Goal: Register for event/course

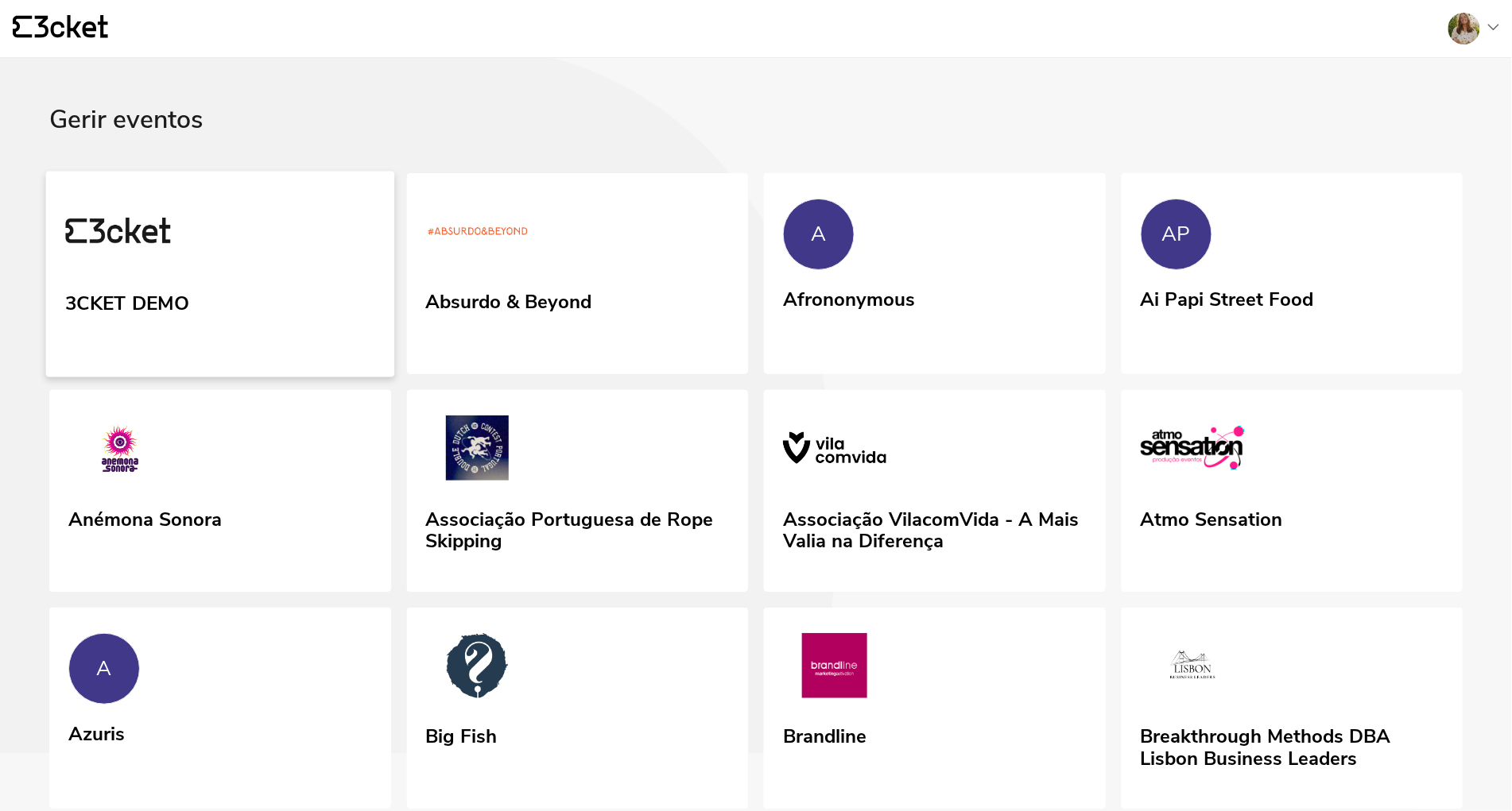
click at [227, 308] on link "3CKET DEMO" at bounding box center [220, 274] width 349 height 206
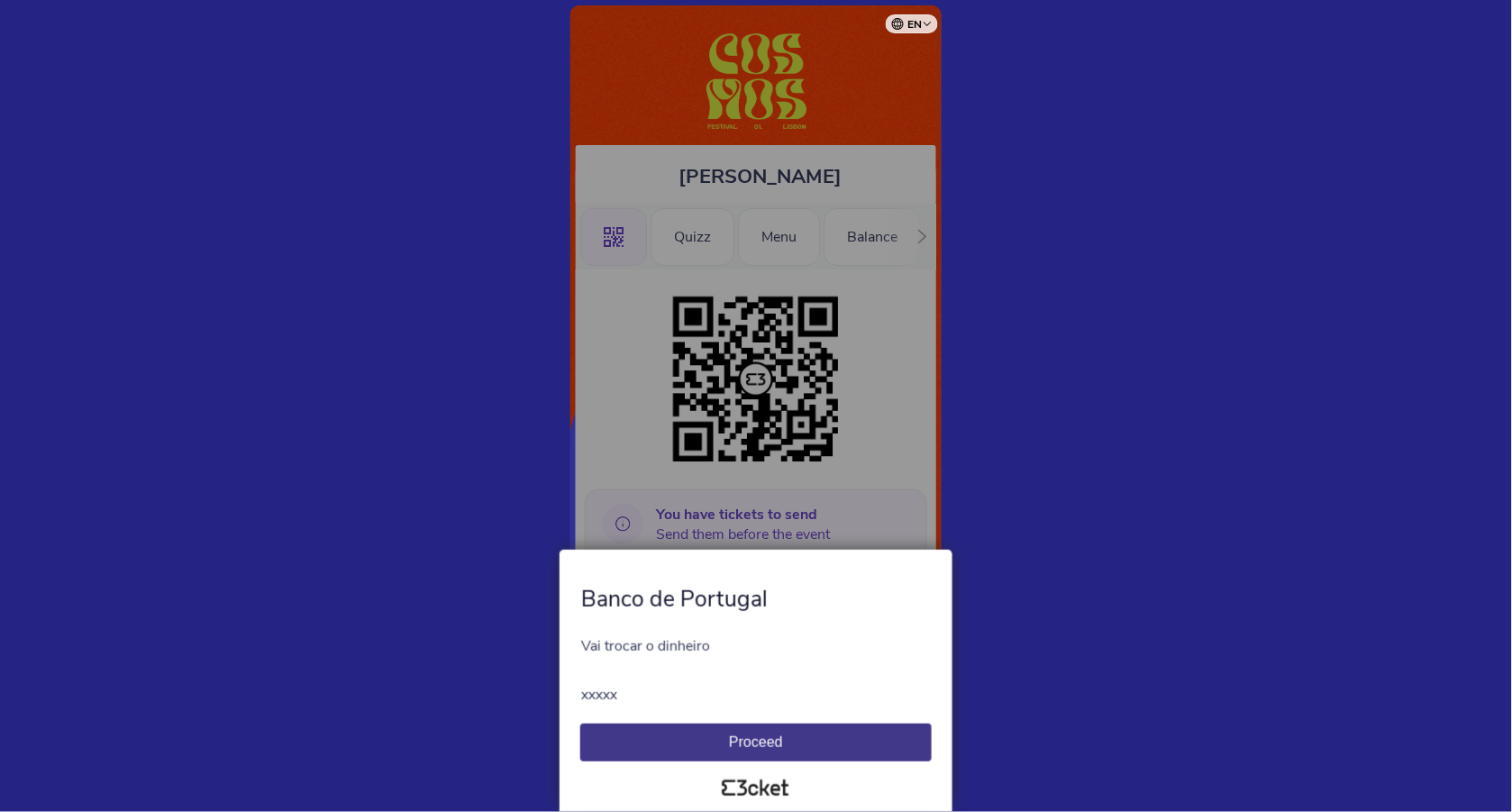
click at [755, 748] on button "Proceed" at bounding box center [756, 742] width 352 height 38
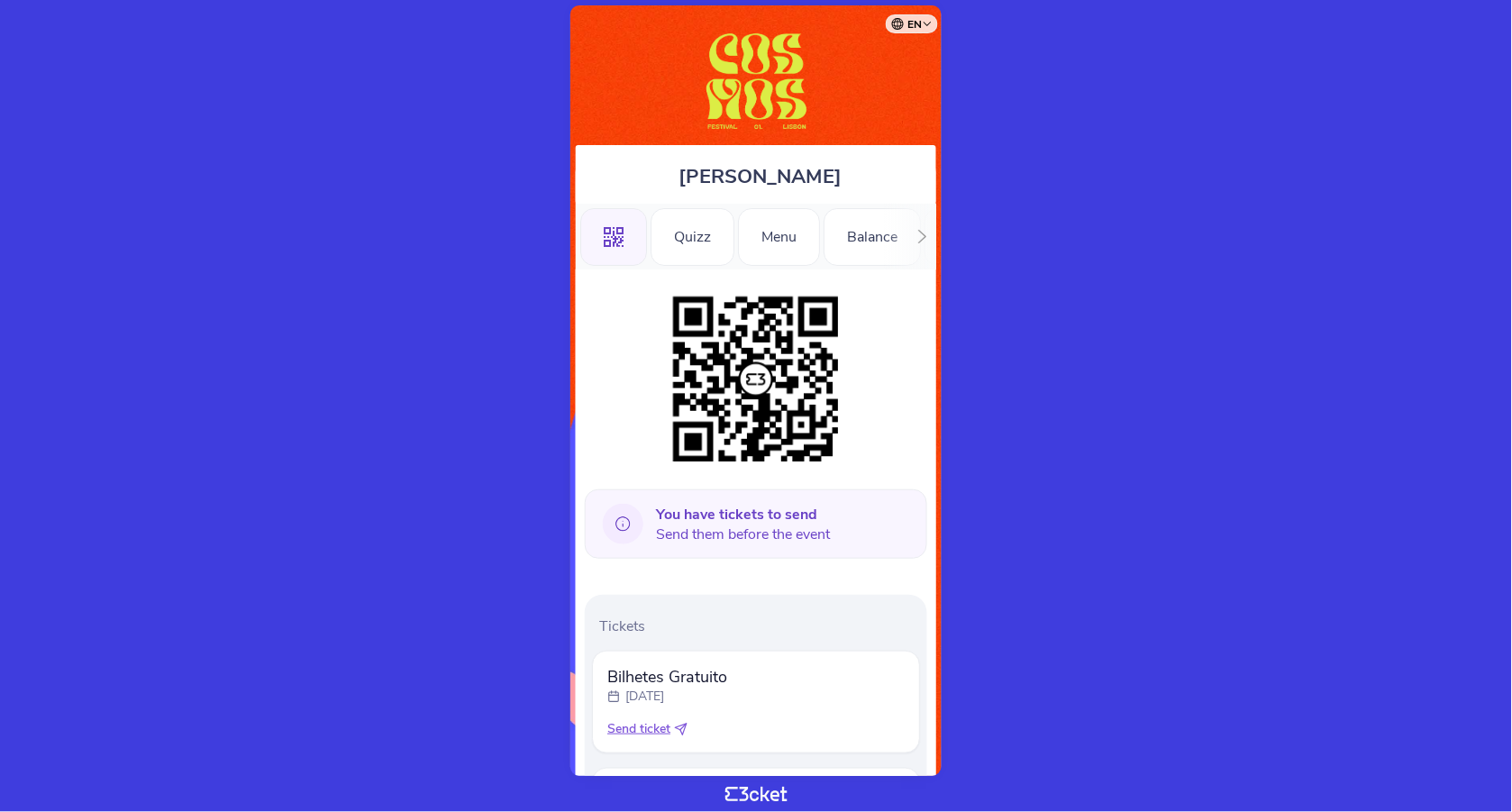
drag, startPoint x: 605, startPoint y: 674, endPoint x: 766, endPoint y: 674, distance: 161.0
click at [766, 674] on div "Bilhetes Gratuito Tuesday, 18 Mar Send ticket" at bounding box center [756, 702] width 328 height 103
drag, startPoint x: 596, startPoint y: 731, endPoint x: 729, endPoint y: 731, distance: 133.0
click at [729, 731] on div "Bilhetes Gratuito Tuesday, 18 Mar Send ticket" at bounding box center [756, 702] width 328 height 103
click at [729, 731] on div "Send ticket" at bounding box center [756, 729] width 298 height 18
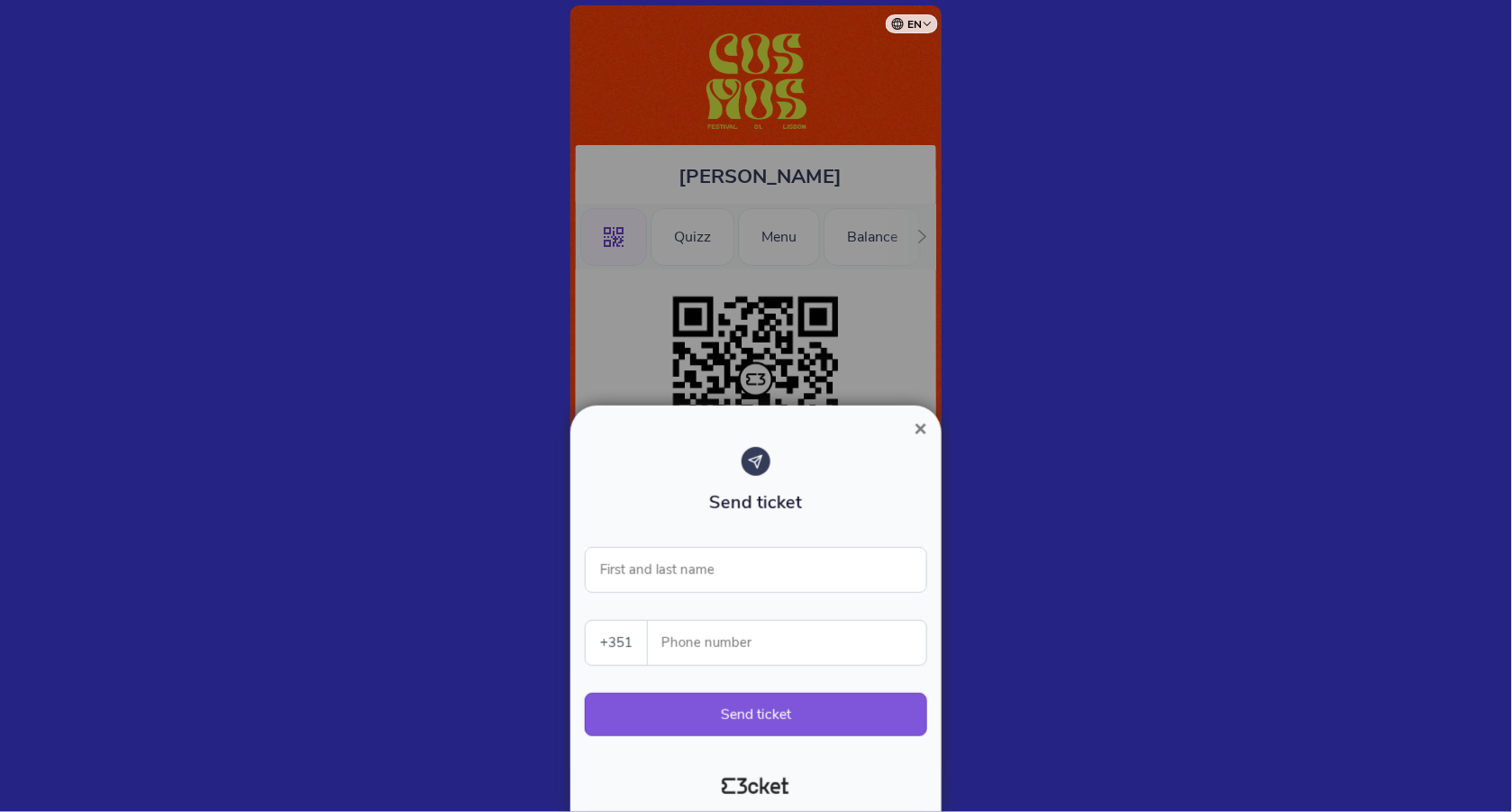
click at [923, 430] on span "×" at bounding box center [921, 429] width 13 height 25
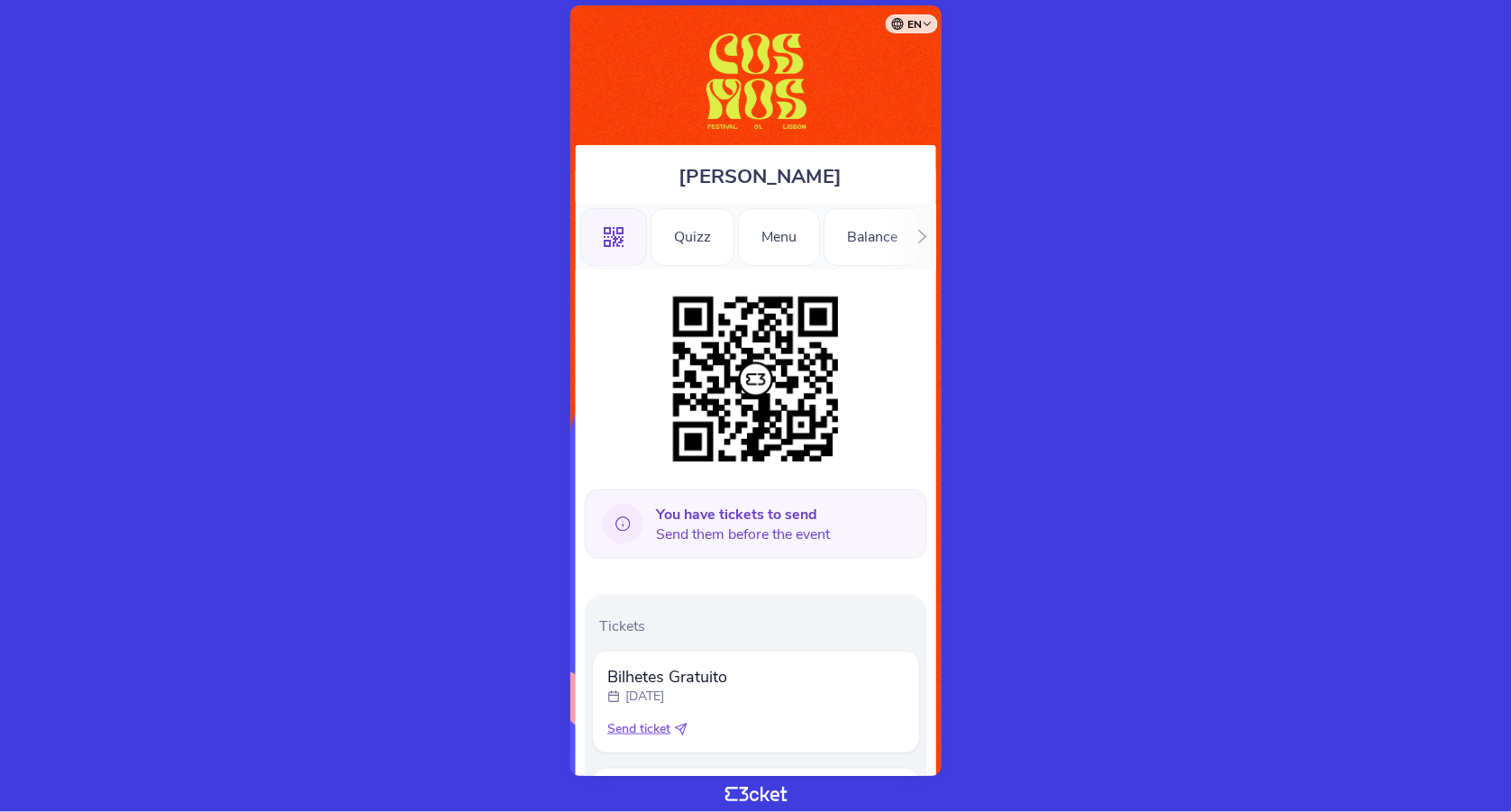
click at [924, 238] on icon at bounding box center [922, 237] width 8 height 14
click at [853, 249] on div "Information" at bounding box center [870, 237] width 121 height 58
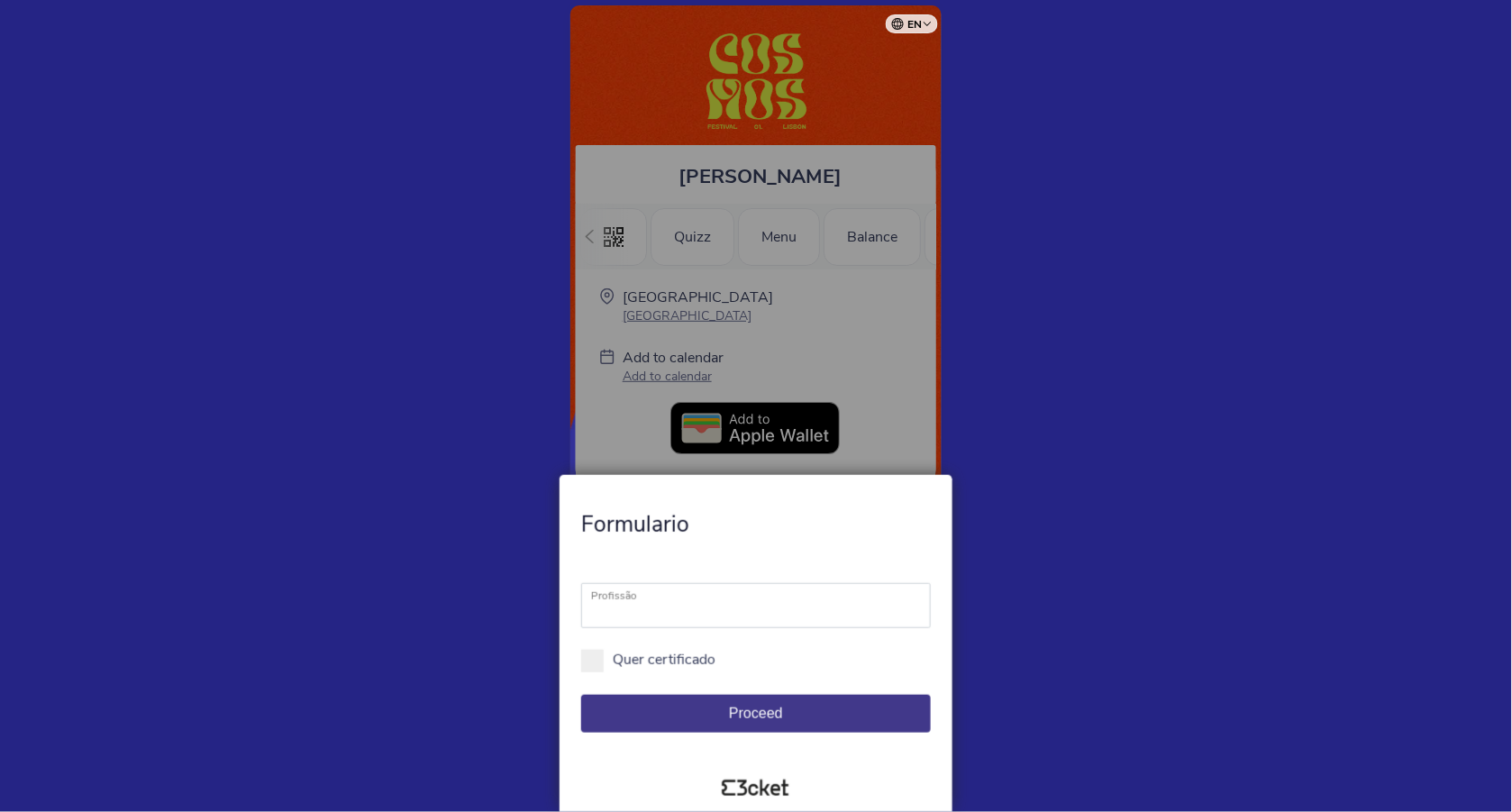
scroll to position [0, 443]
click at [773, 712] on span "Proceed" at bounding box center [756, 714] width 54 height 16
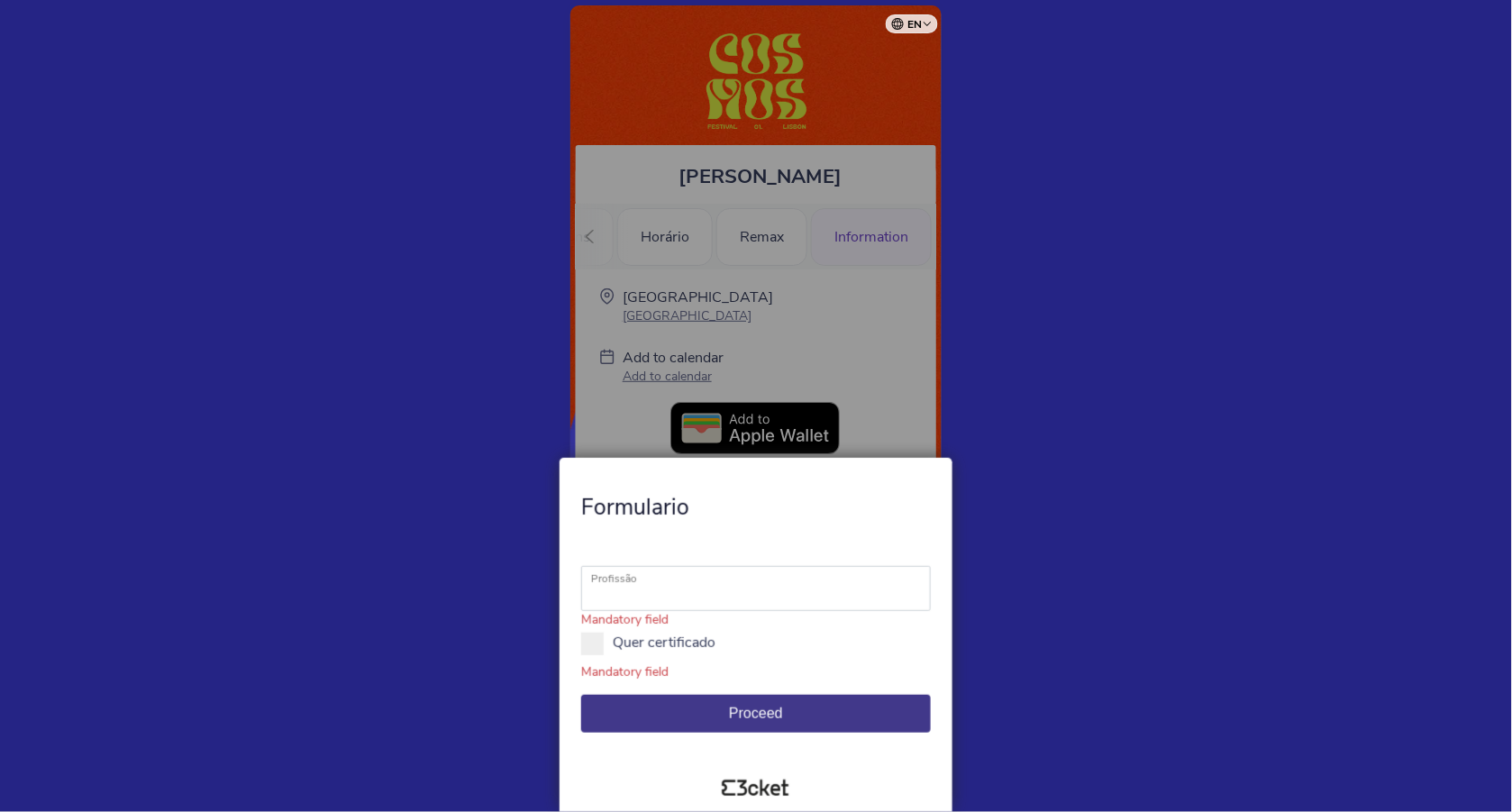
click at [617, 586] on label "Profissão" at bounding box center [766, 579] width 352 height 26
click at [617, 586] on select "Professor Diretor" at bounding box center [756, 589] width 350 height 45
select select "Professor"
click at [599, 647] on span at bounding box center [591, 644] width 23 height 23
click at [715, 647] on input "Quer certificado" at bounding box center [725, 652] width 20 height 20
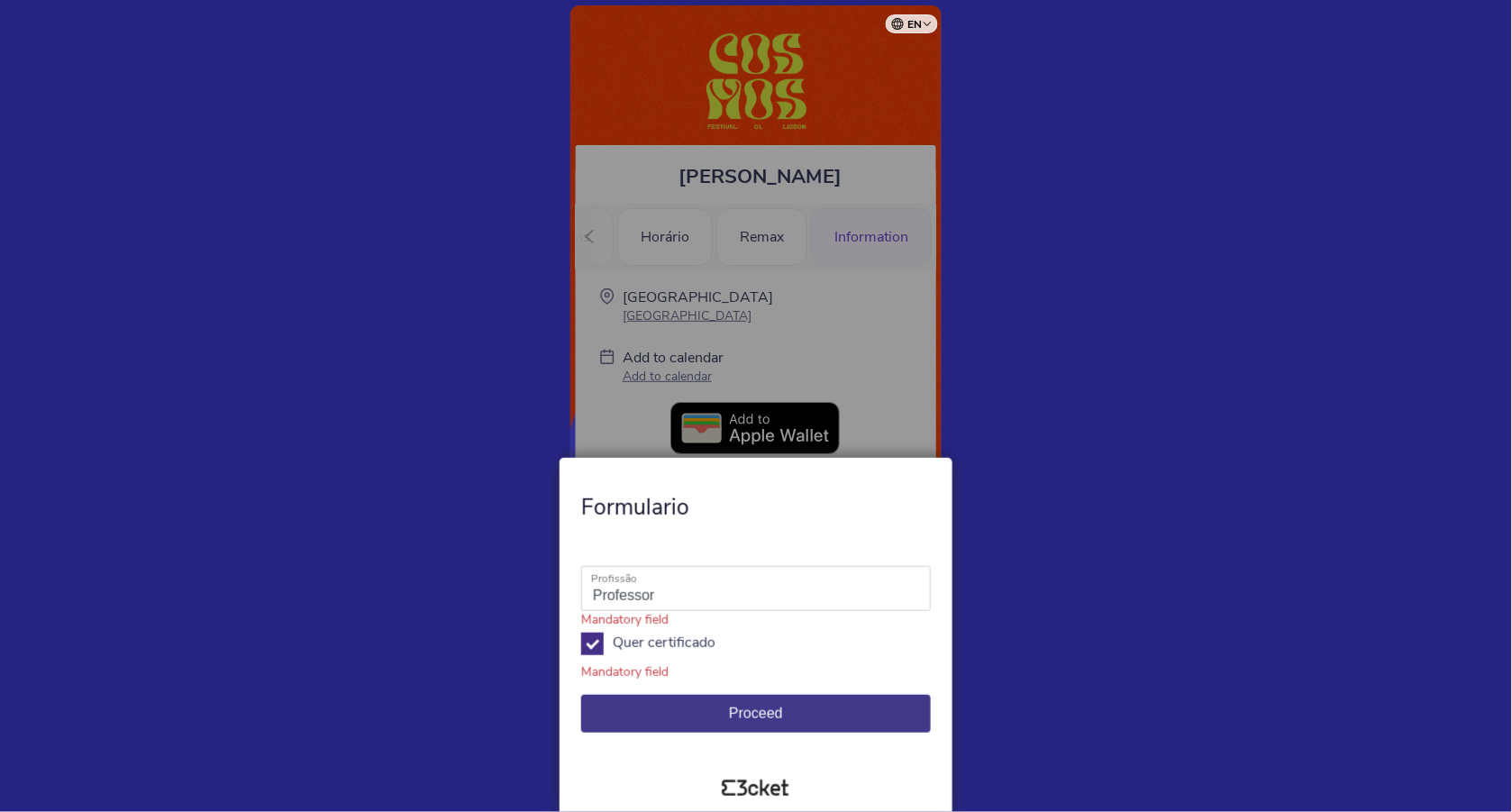
click at [590, 647] on span at bounding box center [591, 644] width 23 height 23
click at [715, 647] on input "Quer certificado" at bounding box center [725, 652] width 20 height 20
click at [593, 642] on span at bounding box center [591, 644] width 23 height 23
click at [715, 642] on input "Quer certificado" at bounding box center [725, 652] width 20 height 20
checkbox input "true"
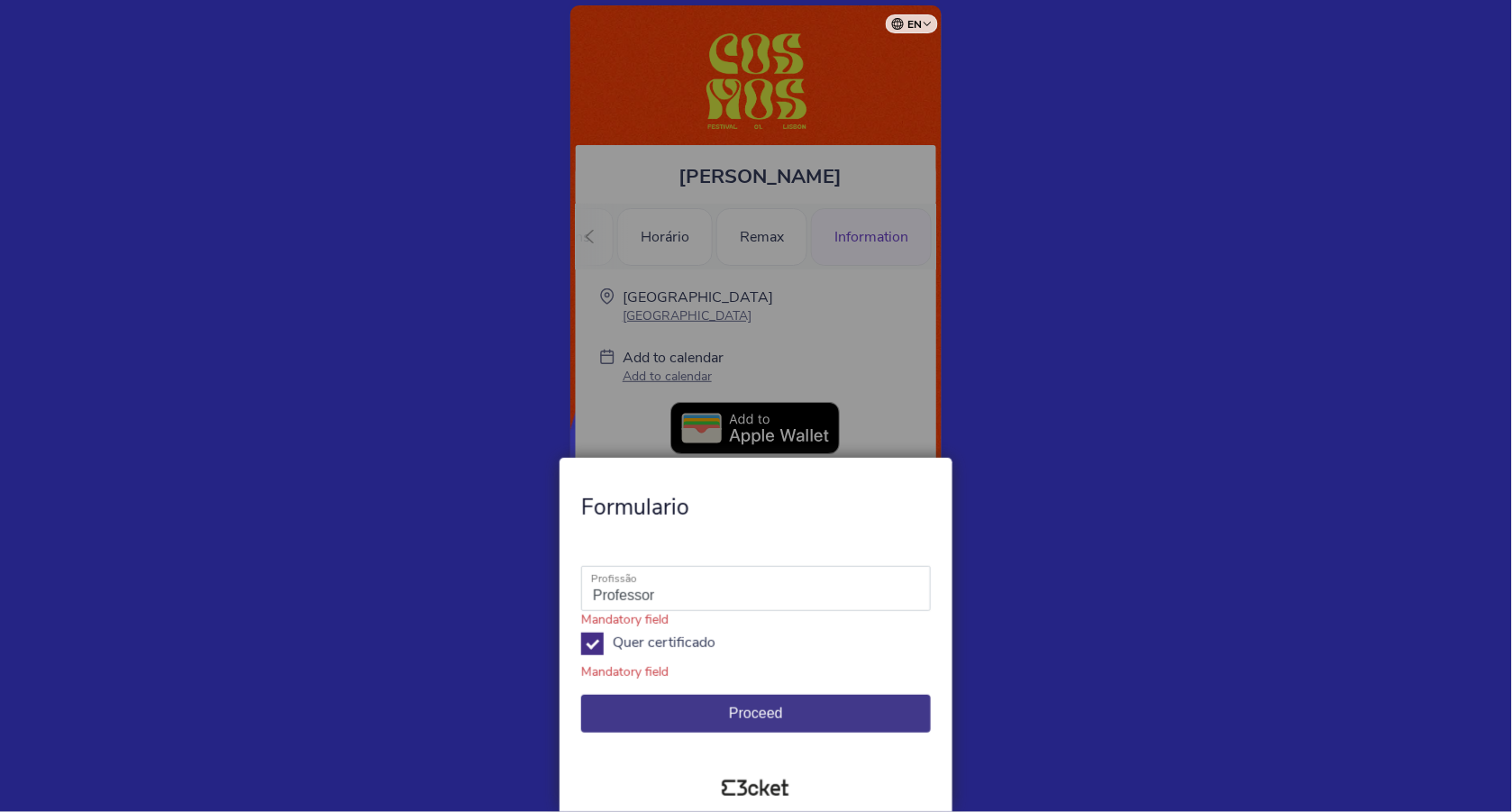
click at [728, 720] on span "Proceed" at bounding box center [756, 714] width 328 height 17
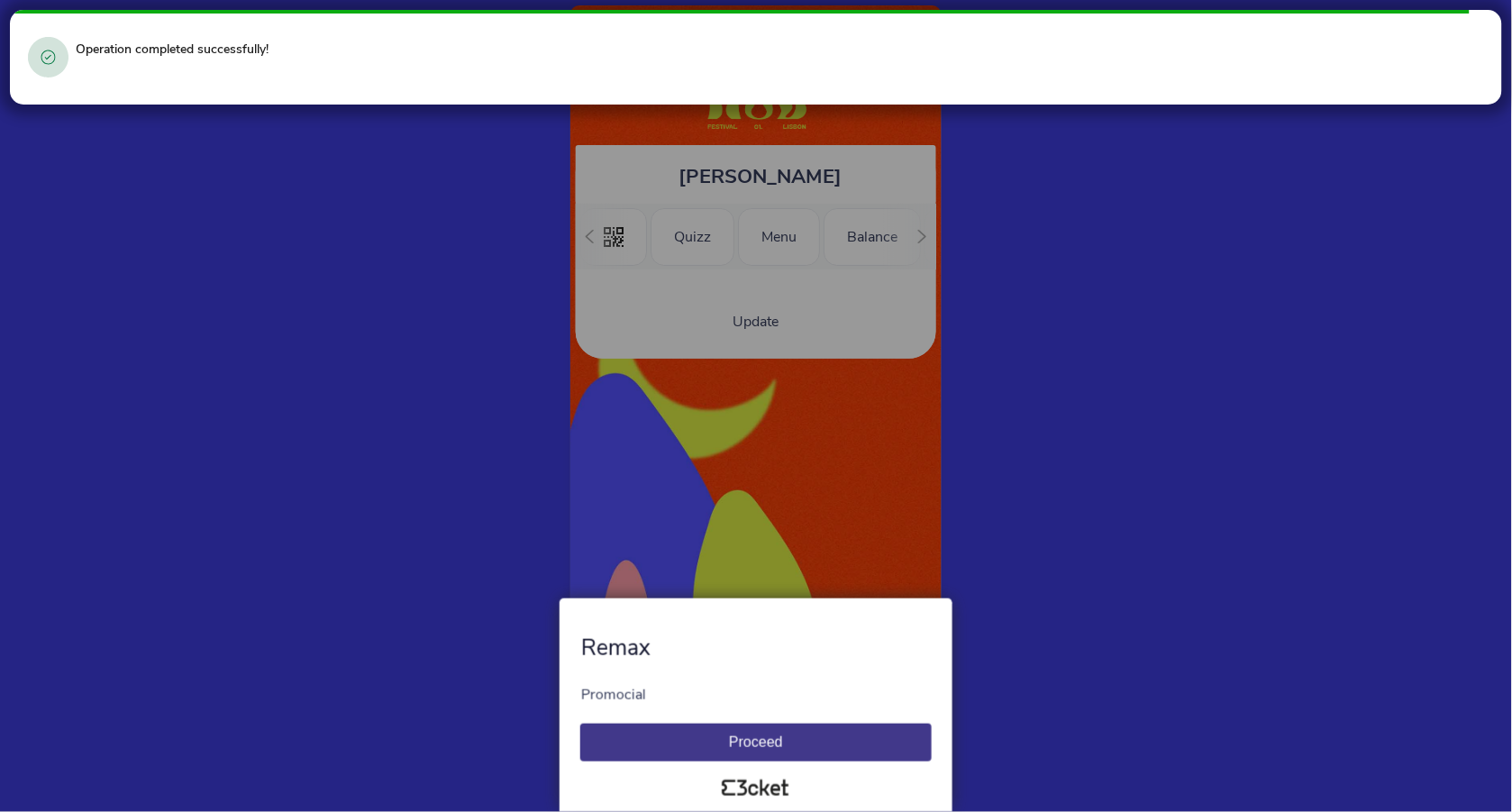
scroll to position [0, 351]
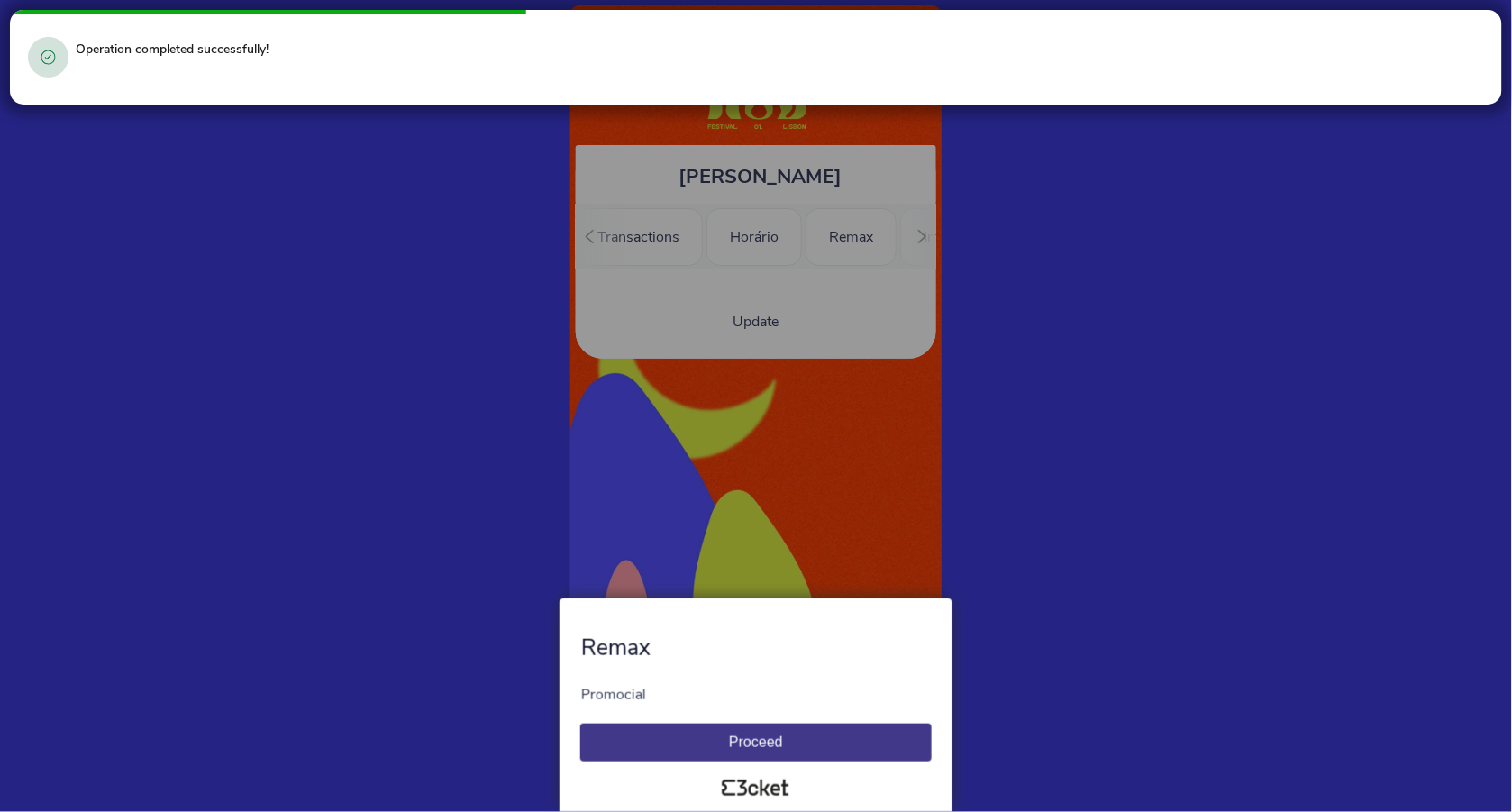
click at [744, 750] on button "Proceed" at bounding box center [756, 742] width 352 height 38
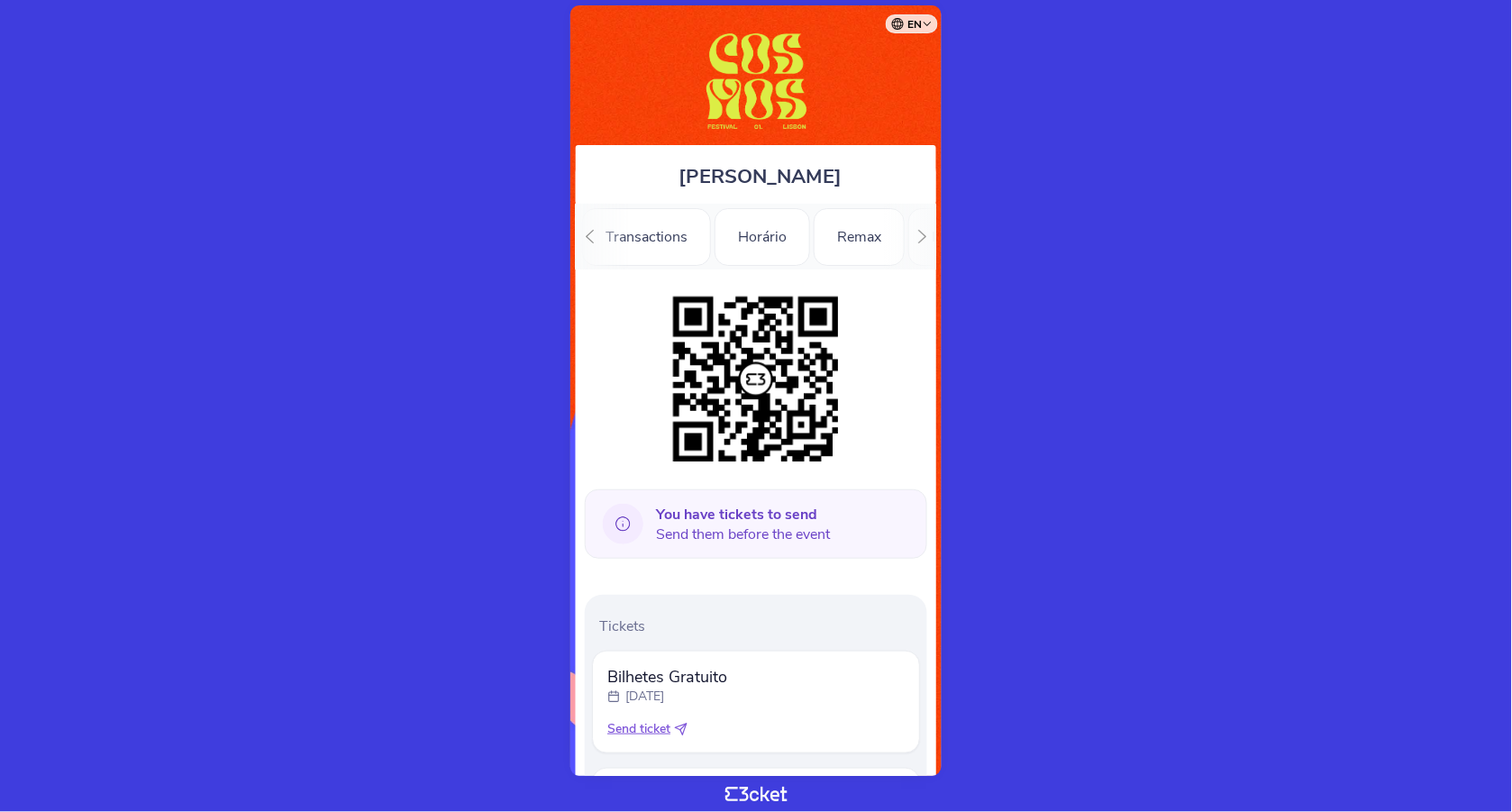
click at [920, 239] on icon at bounding box center [923, 237] width 14 height 14
click at [885, 239] on div "Information" at bounding box center [870, 237] width 121 height 58
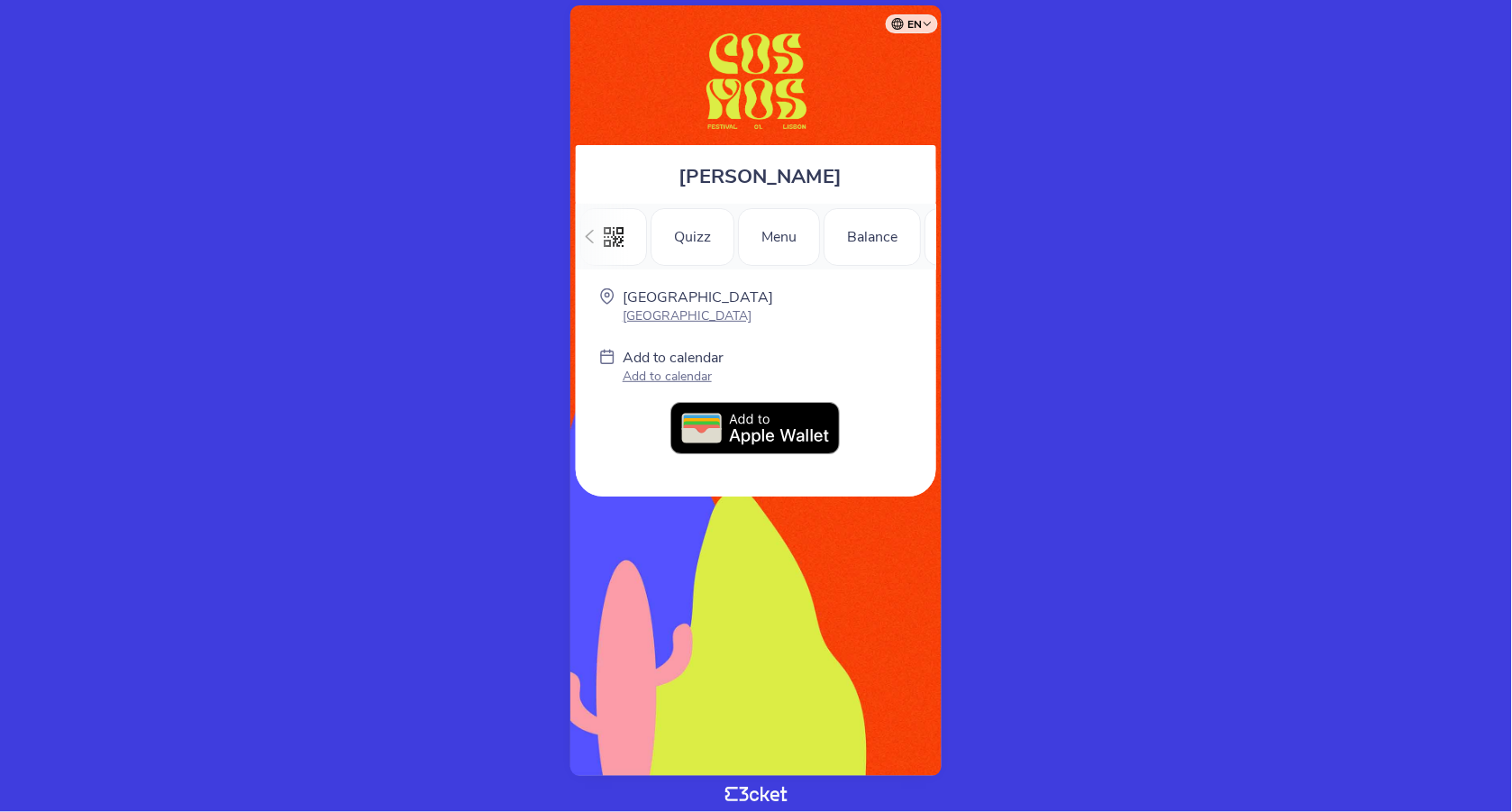
scroll to position [0, 443]
click at [756, 238] on div "Remax" at bounding box center [761, 237] width 91 height 58
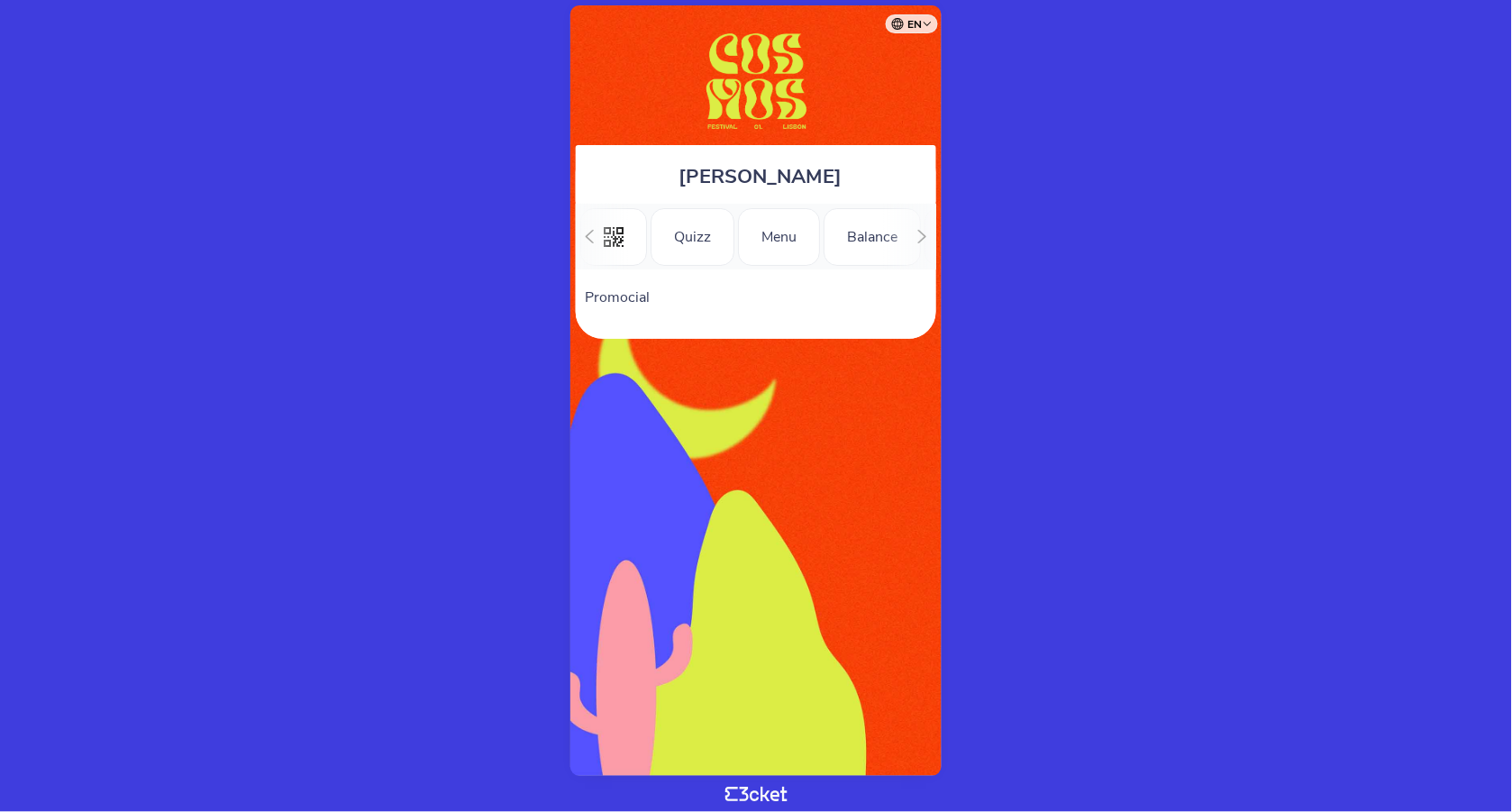
scroll to position [0, 351]
click at [744, 244] on div "Horário" at bounding box center [754, 237] width 95 height 58
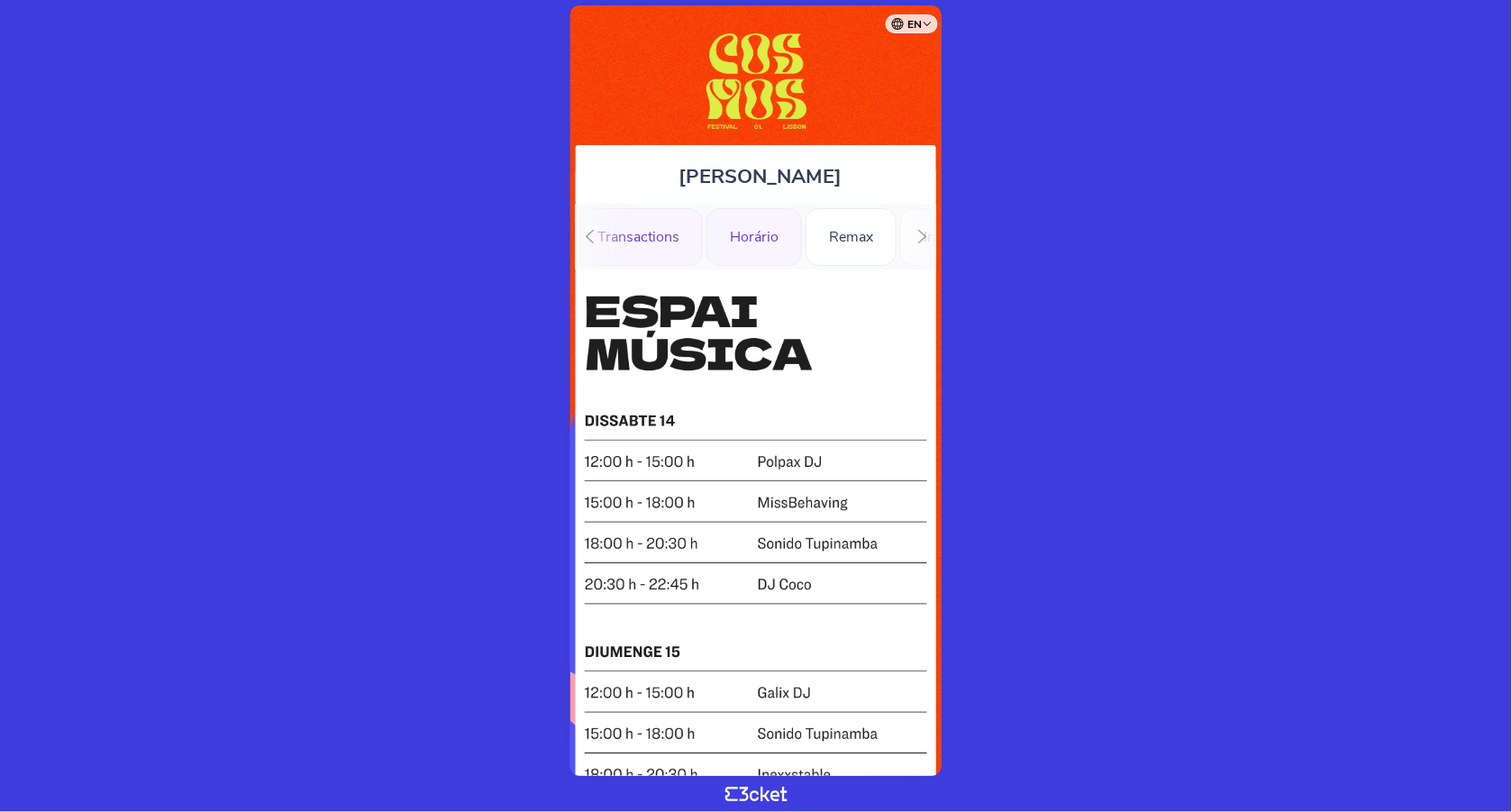
click at [645, 235] on div "Transactions" at bounding box center [638, 237] width 129 height 58
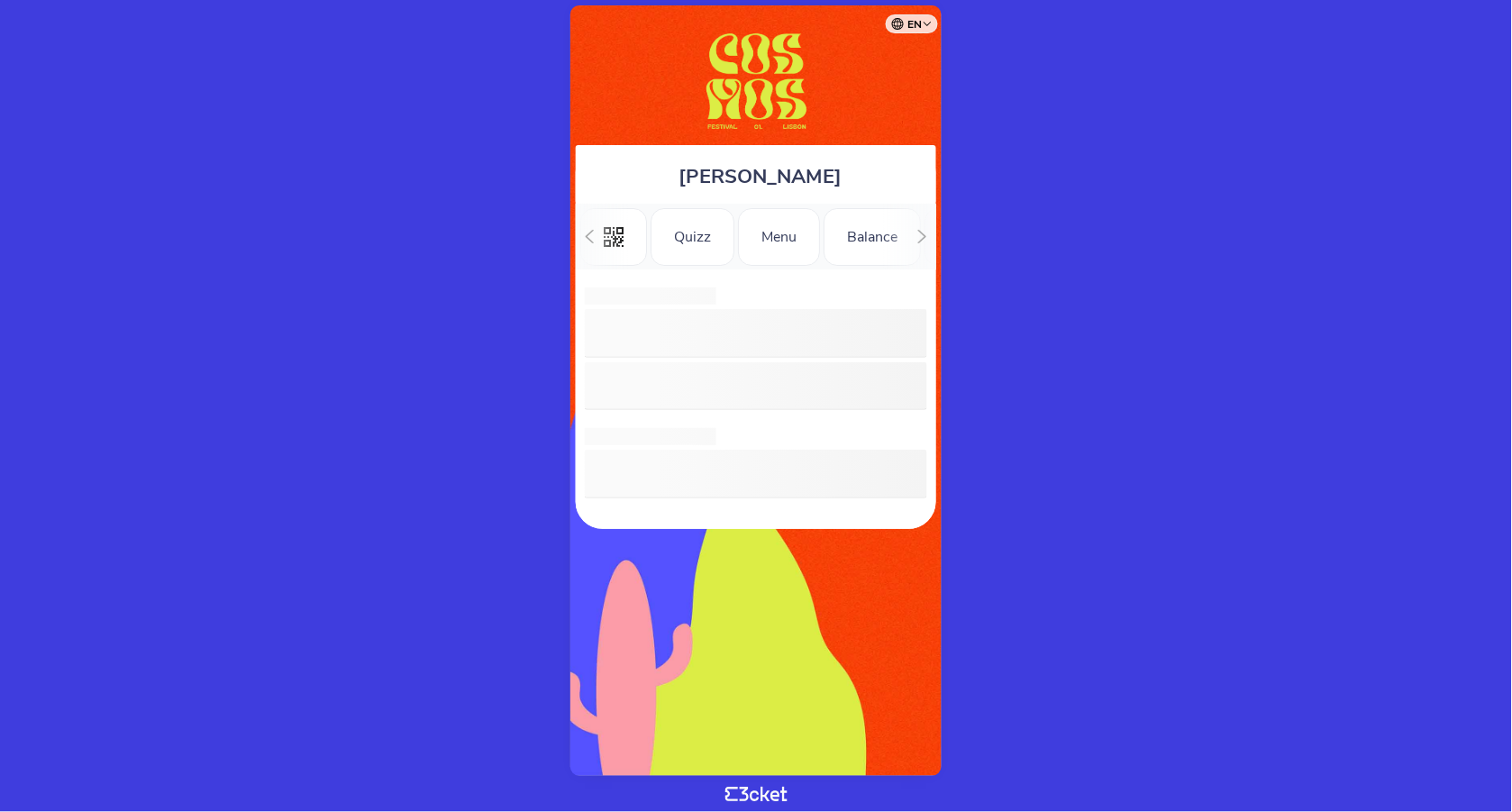
scroll to position [0, 235]
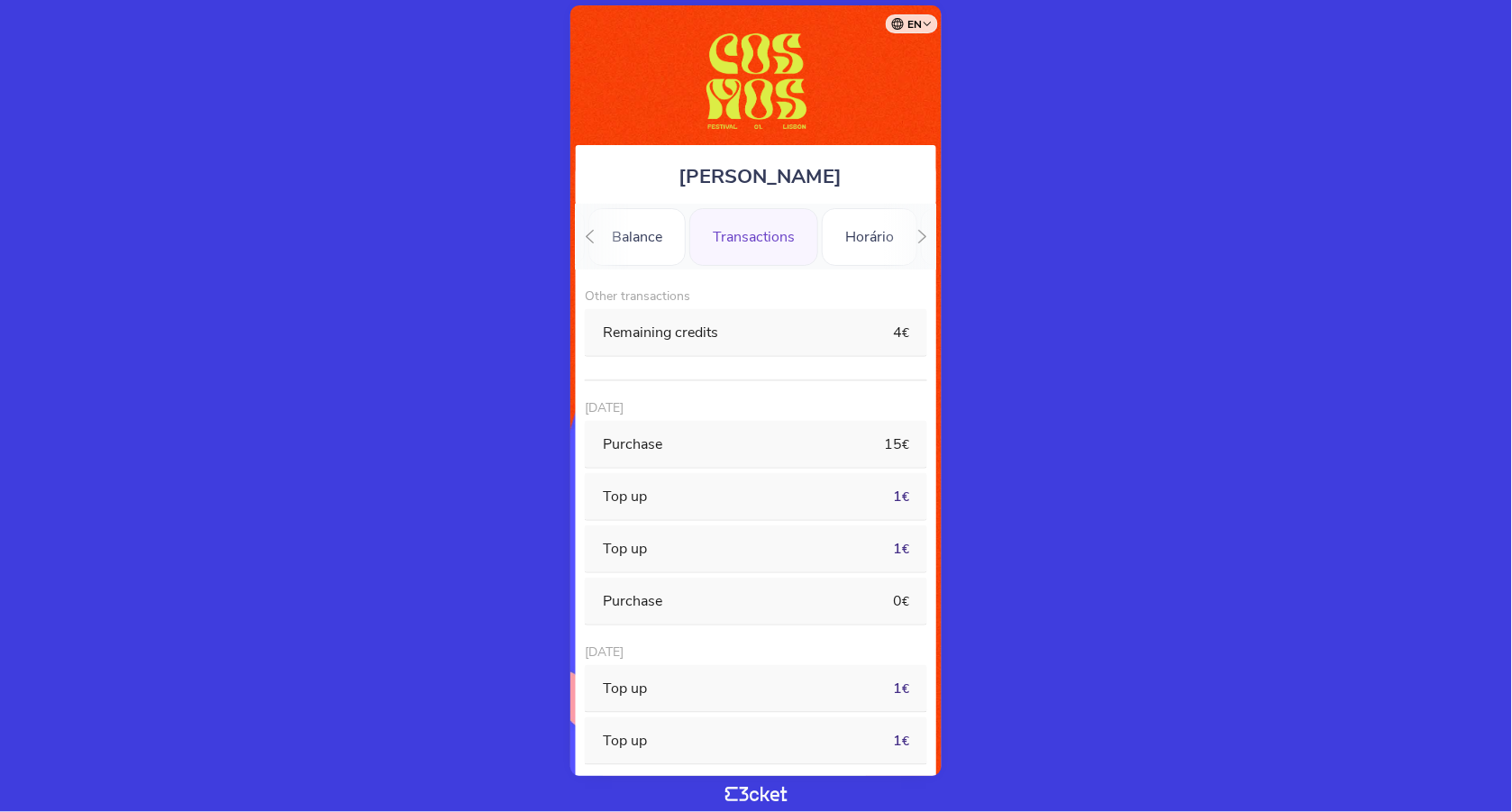
click at [581, 232] on div at bounding box center [589, 236] width 28 height 66
click at [776, 234] on div "Menu" at bounding box center [778, 237] width 82 height 58
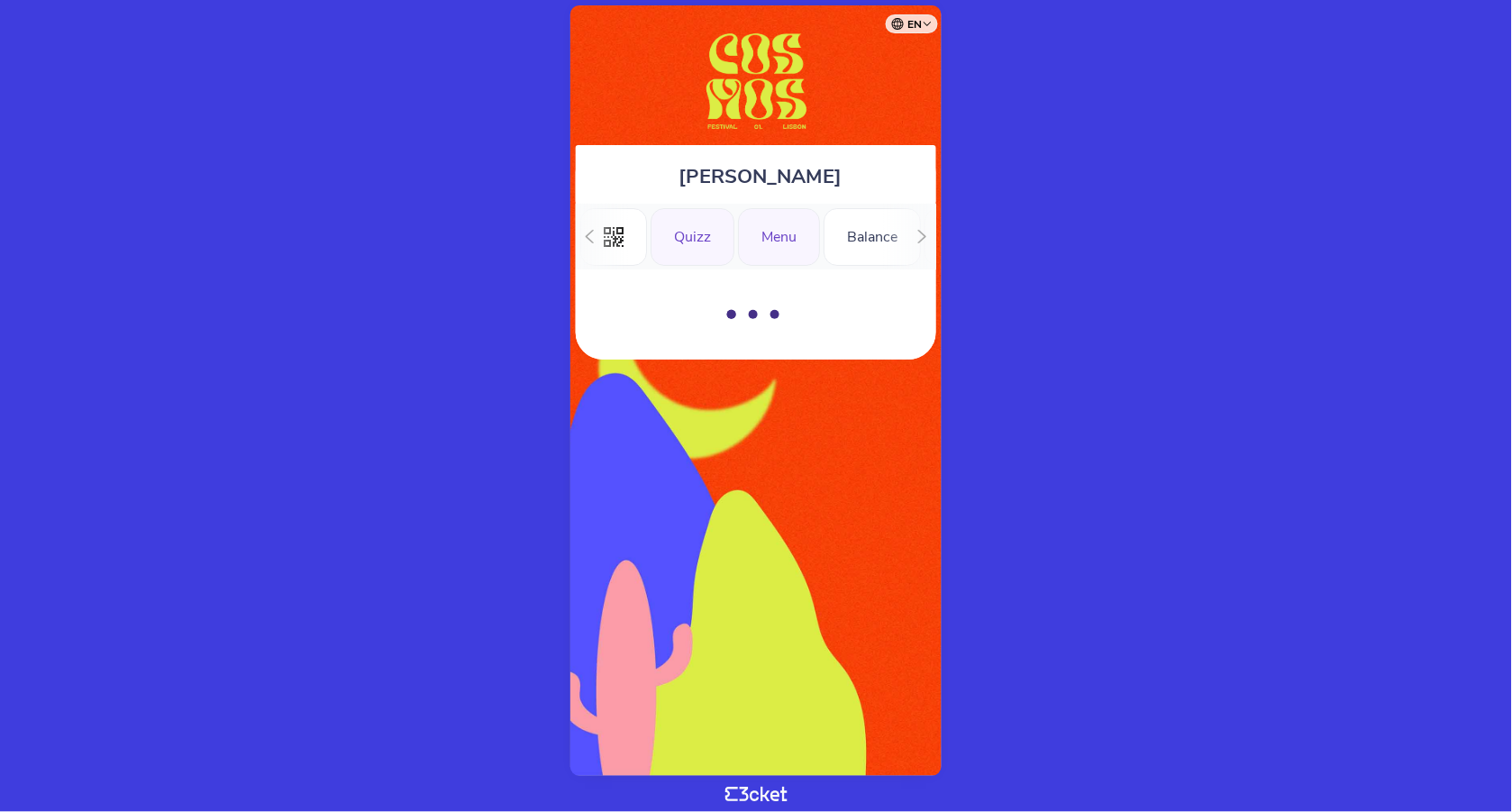
scroll to position [0, 23]
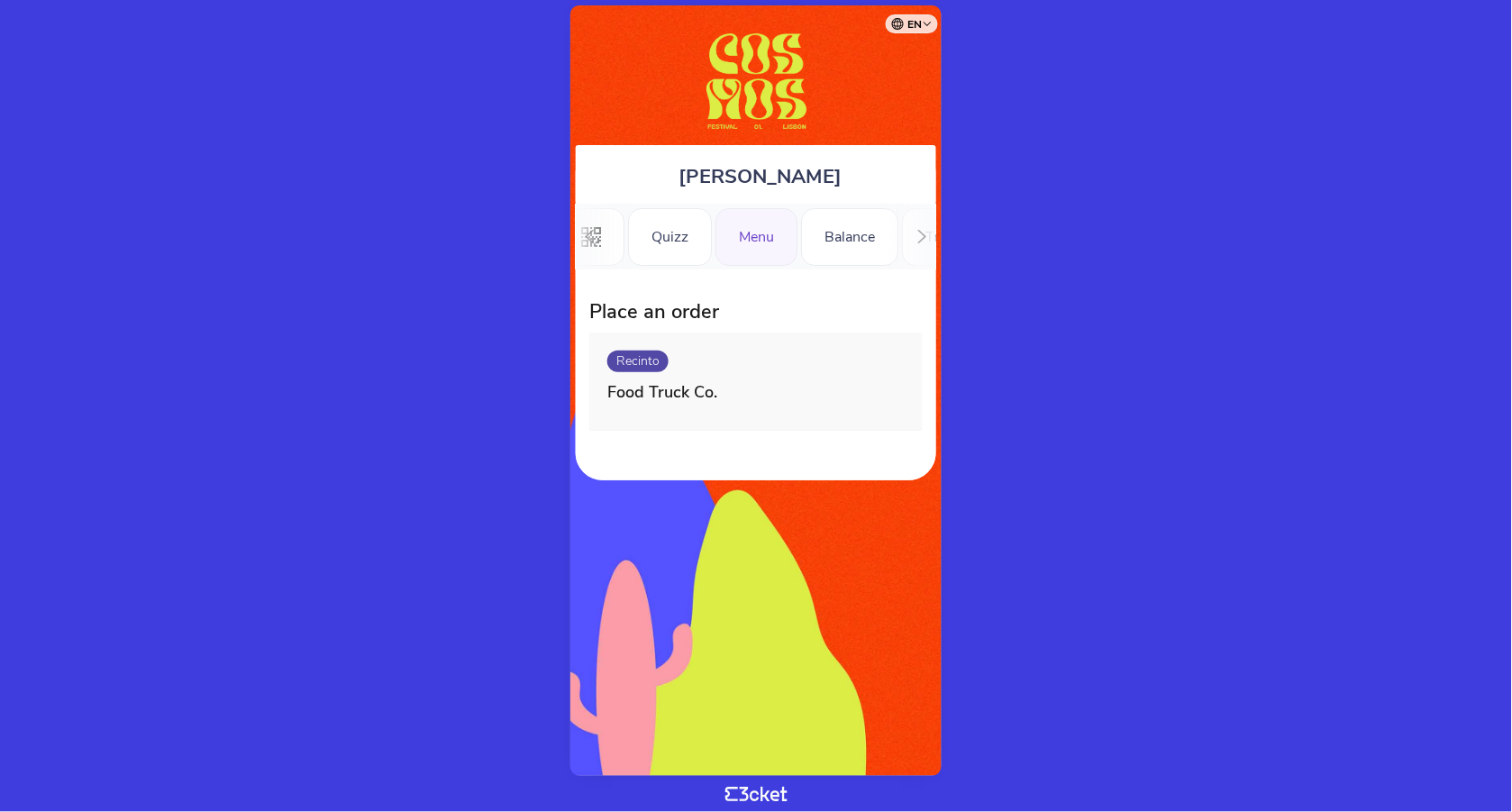
click at [589, 242] on icon at bounding box center [589, 237] width 14 height 14
click at [634, 243] on div ".st0{fill-rule:evenodd;clip-rule:evenodd;}" at bounding box center [614, 237] width 67 height 58
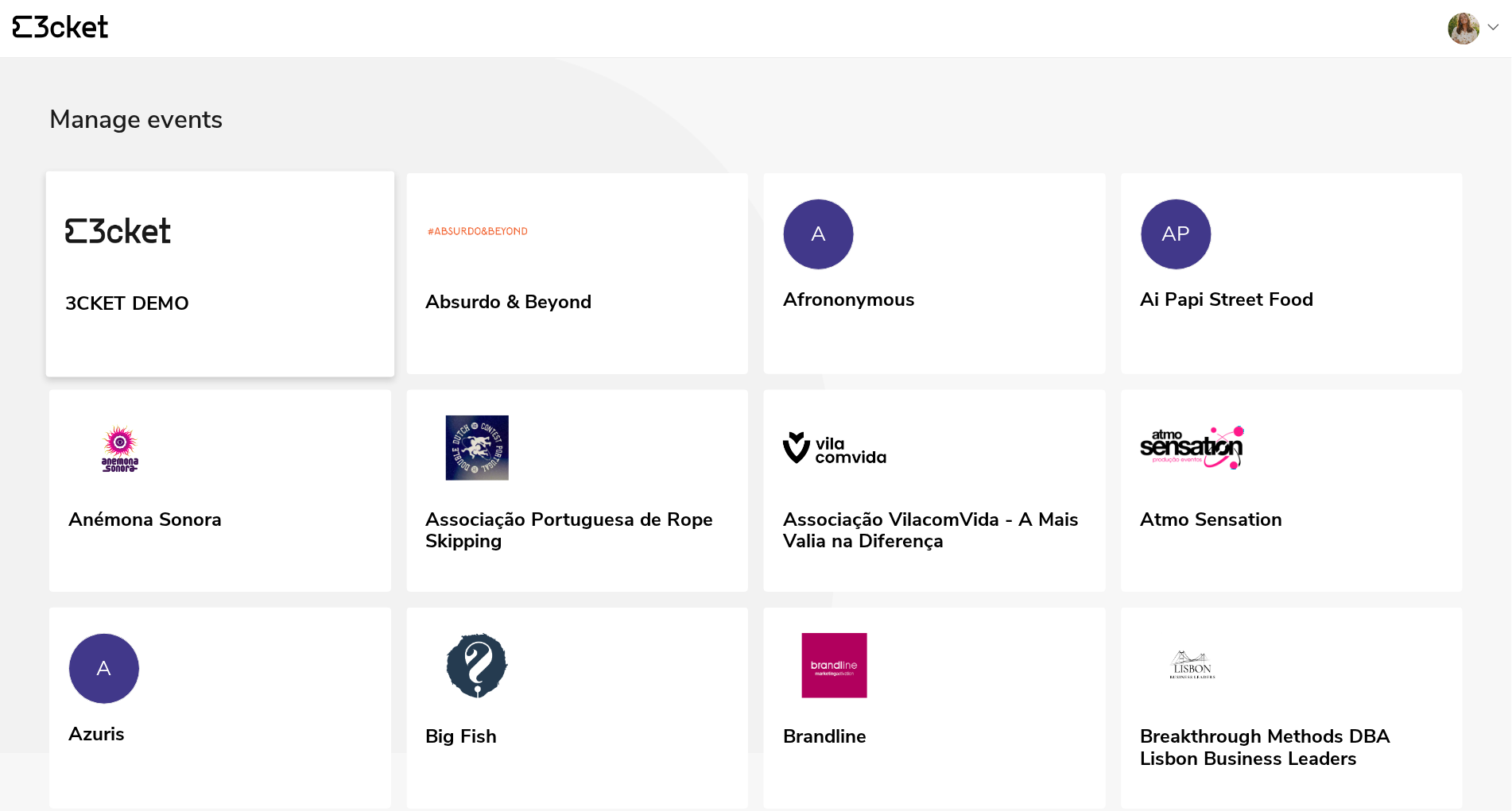
click at [259, 289] on link "3CKET DEMO" at bounding box center [220, 274] width 349 height 206
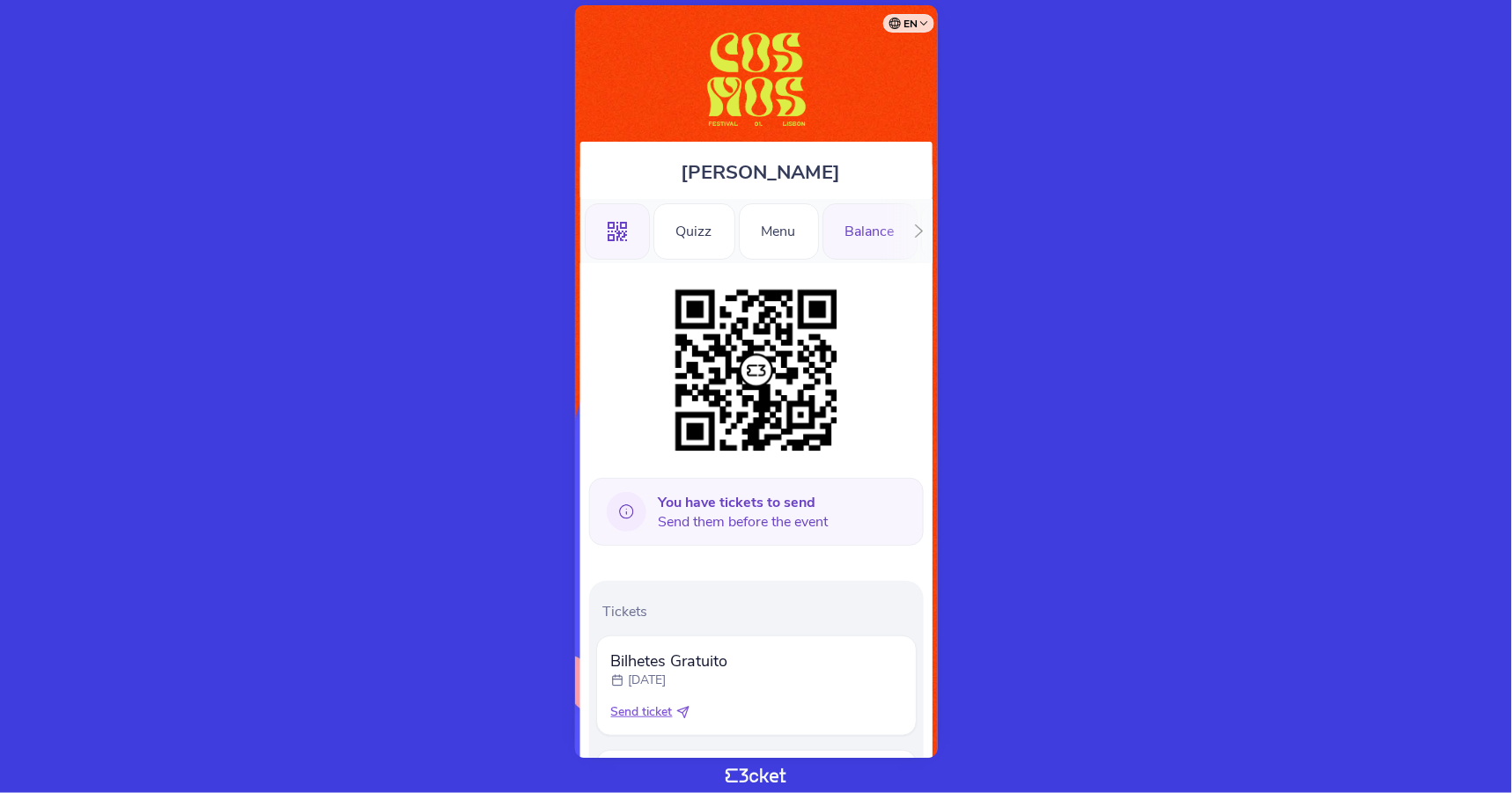
click at [848, 233] on div "Balance" at bounding box center [870, 231] width 95 height 57
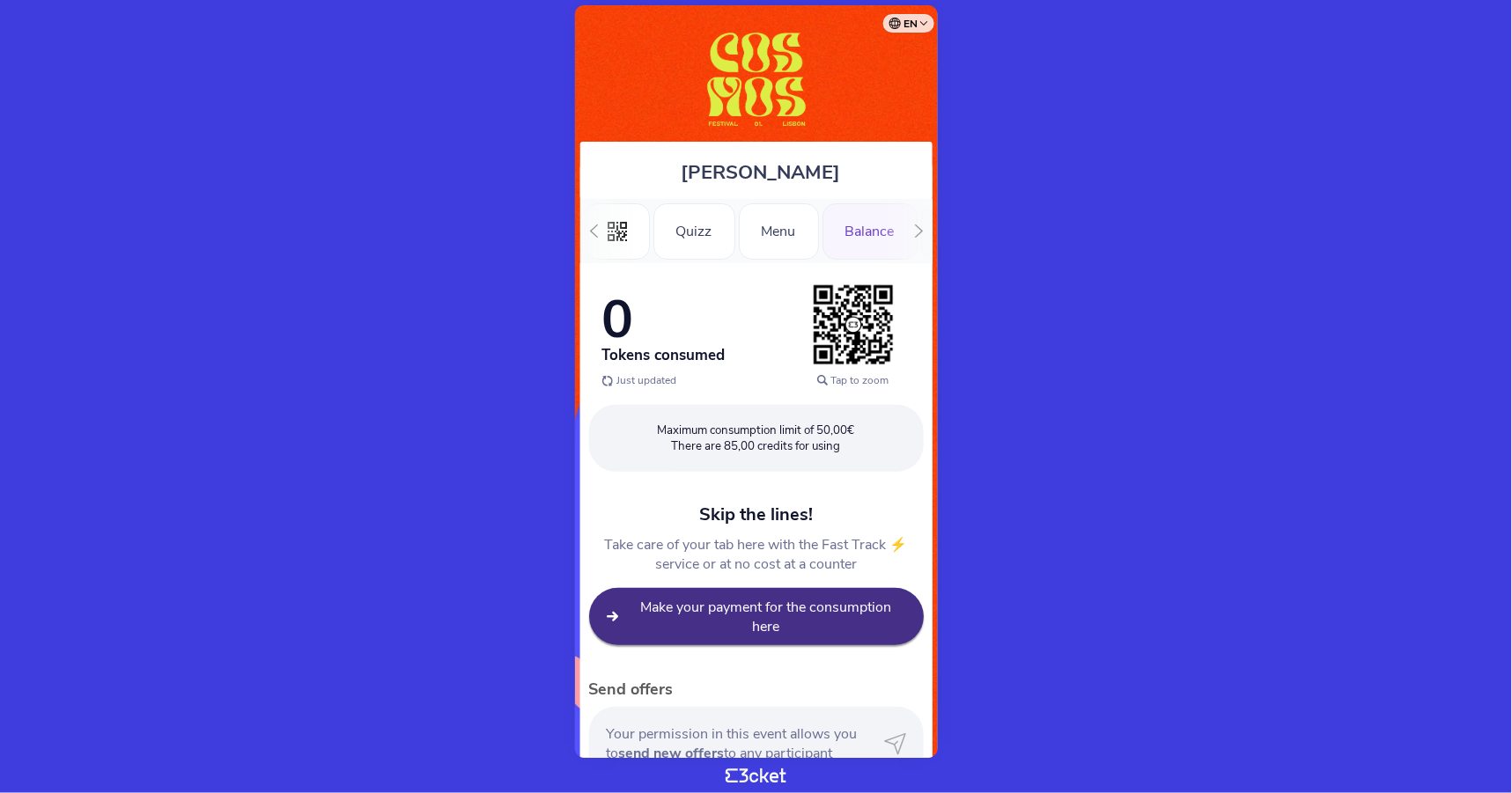
scroll to position [0, 114]
click at [922, 232] on icon at bounding box center [919, 231] width 13 height 13
click at [767, 238] on div "Remax" at bounding box center [761, 231] width 89 height 57
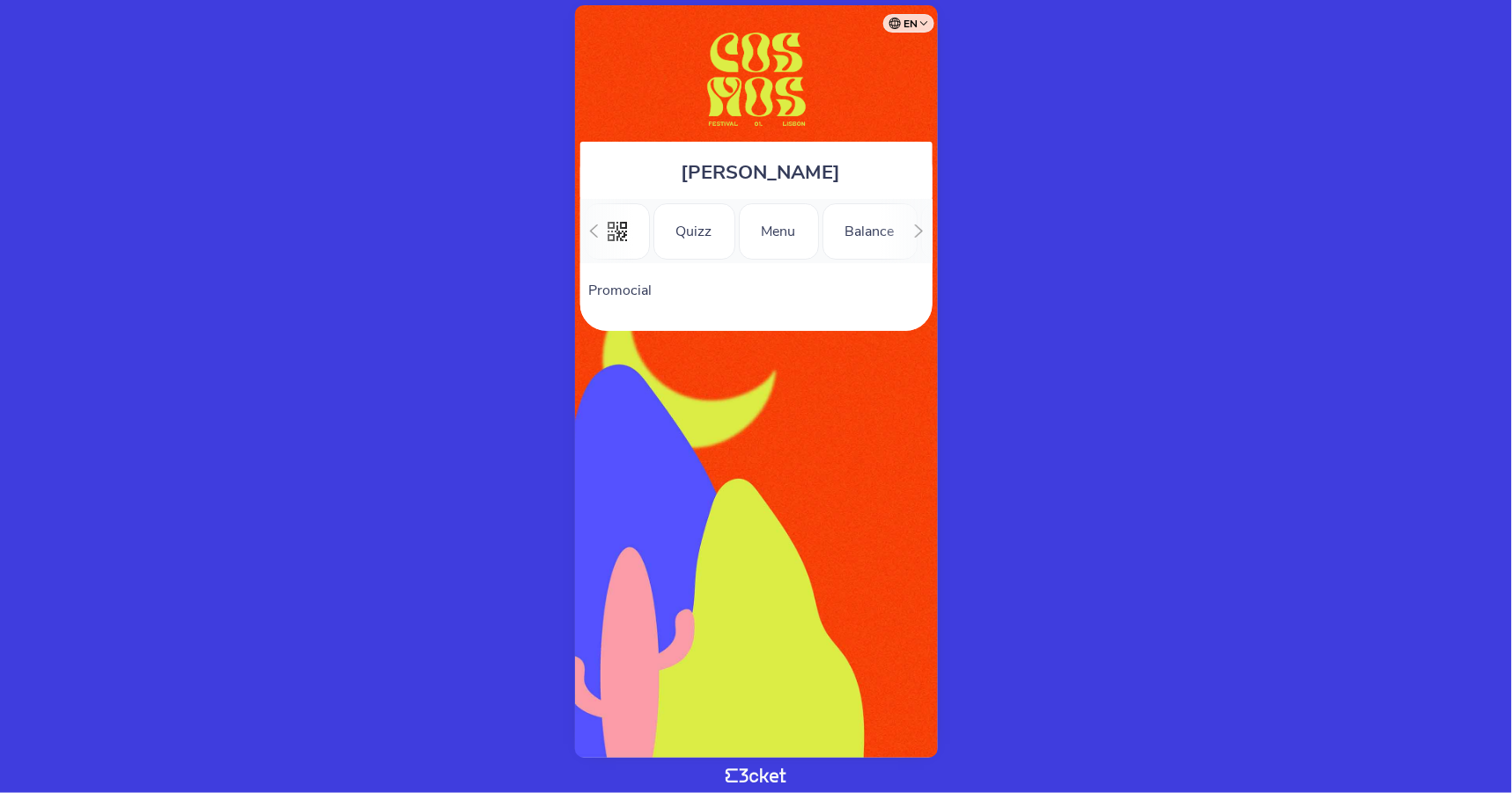
scroll to position [0, 343]
click at [728, 242] on div "Horário" at bounding box center [754, 231] width 93 height 57
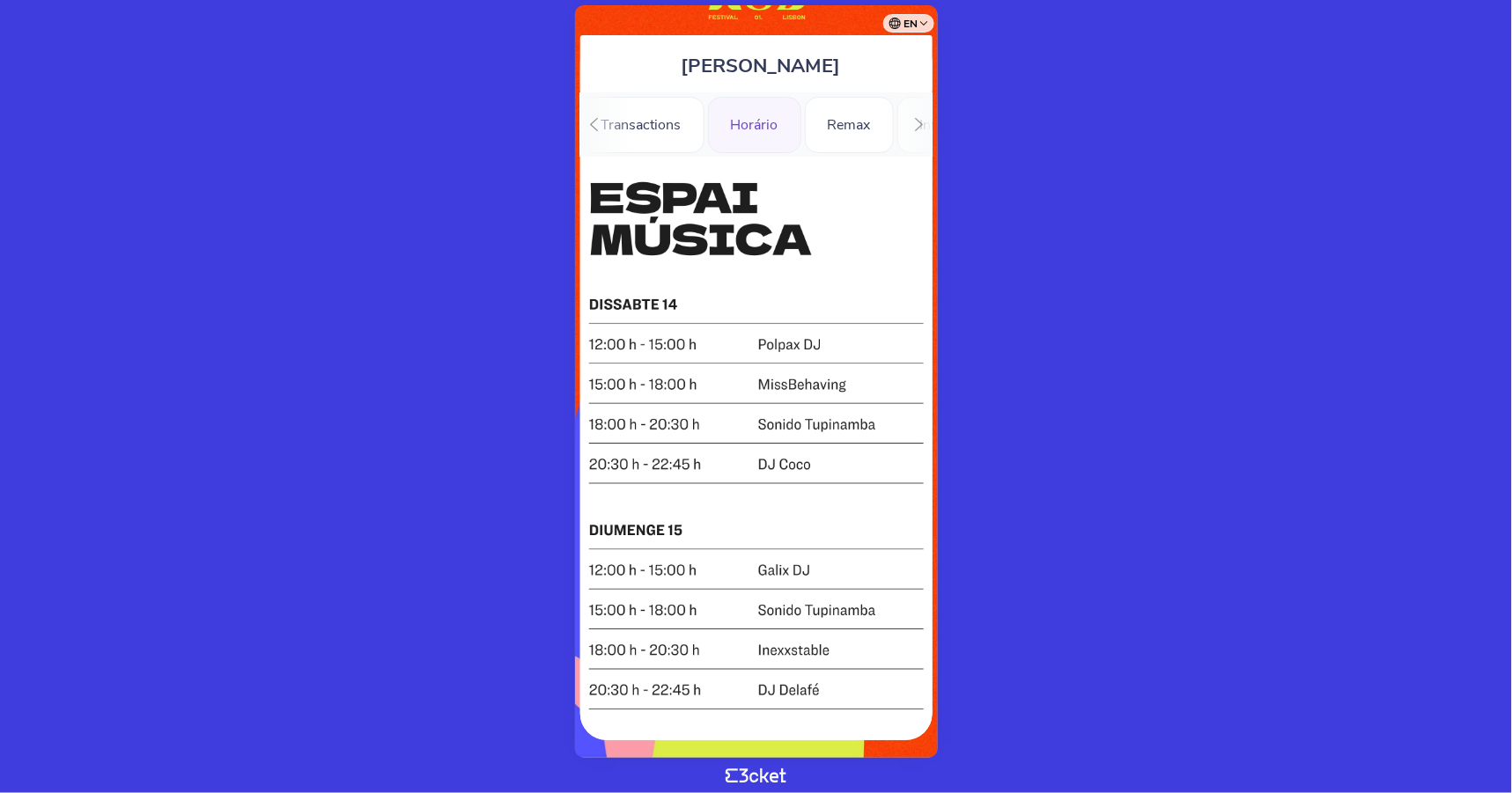
scroll to position [108, 0]
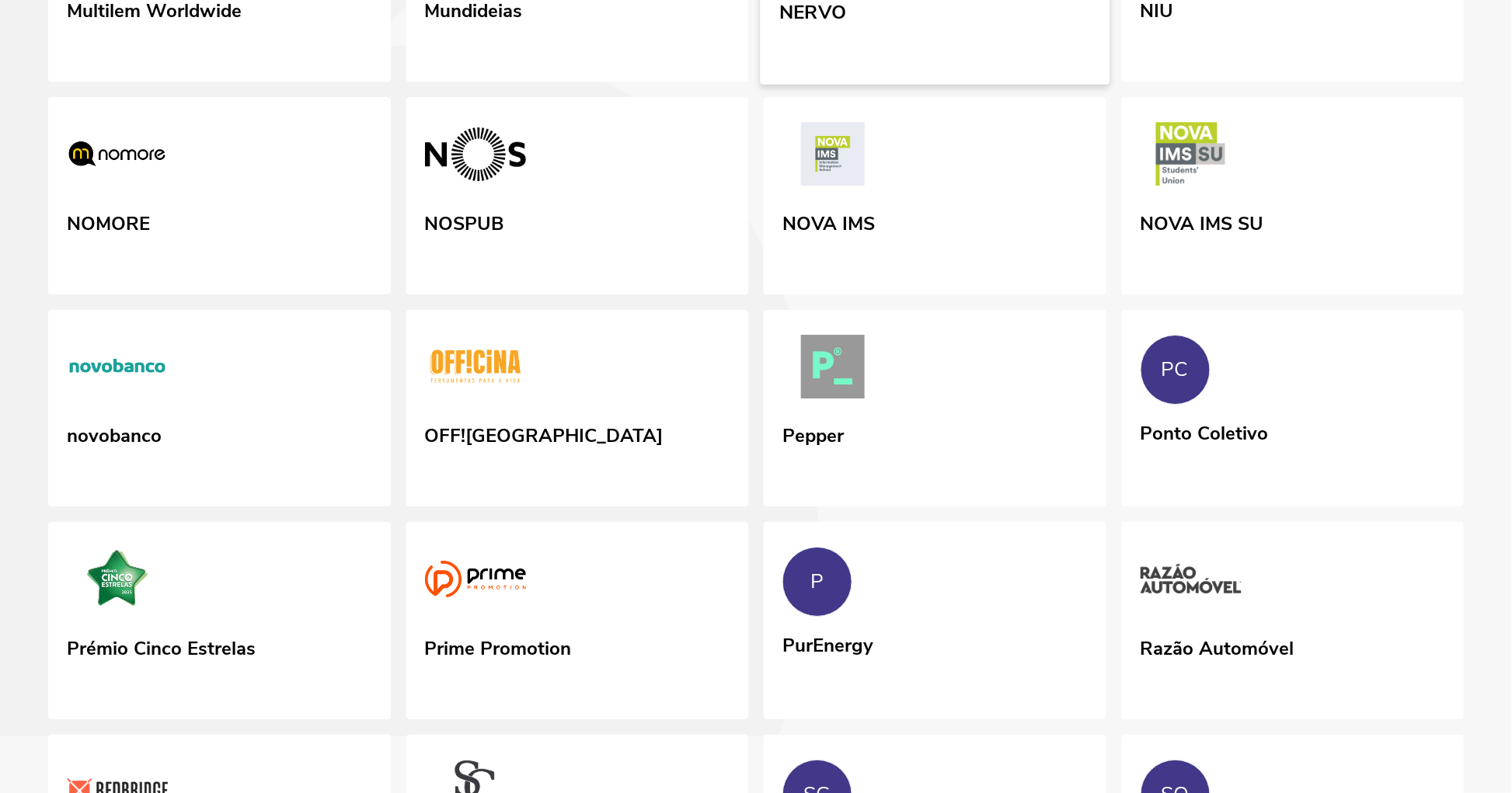
scroll to position [4106, 0]
